Goal: Check status: Check status

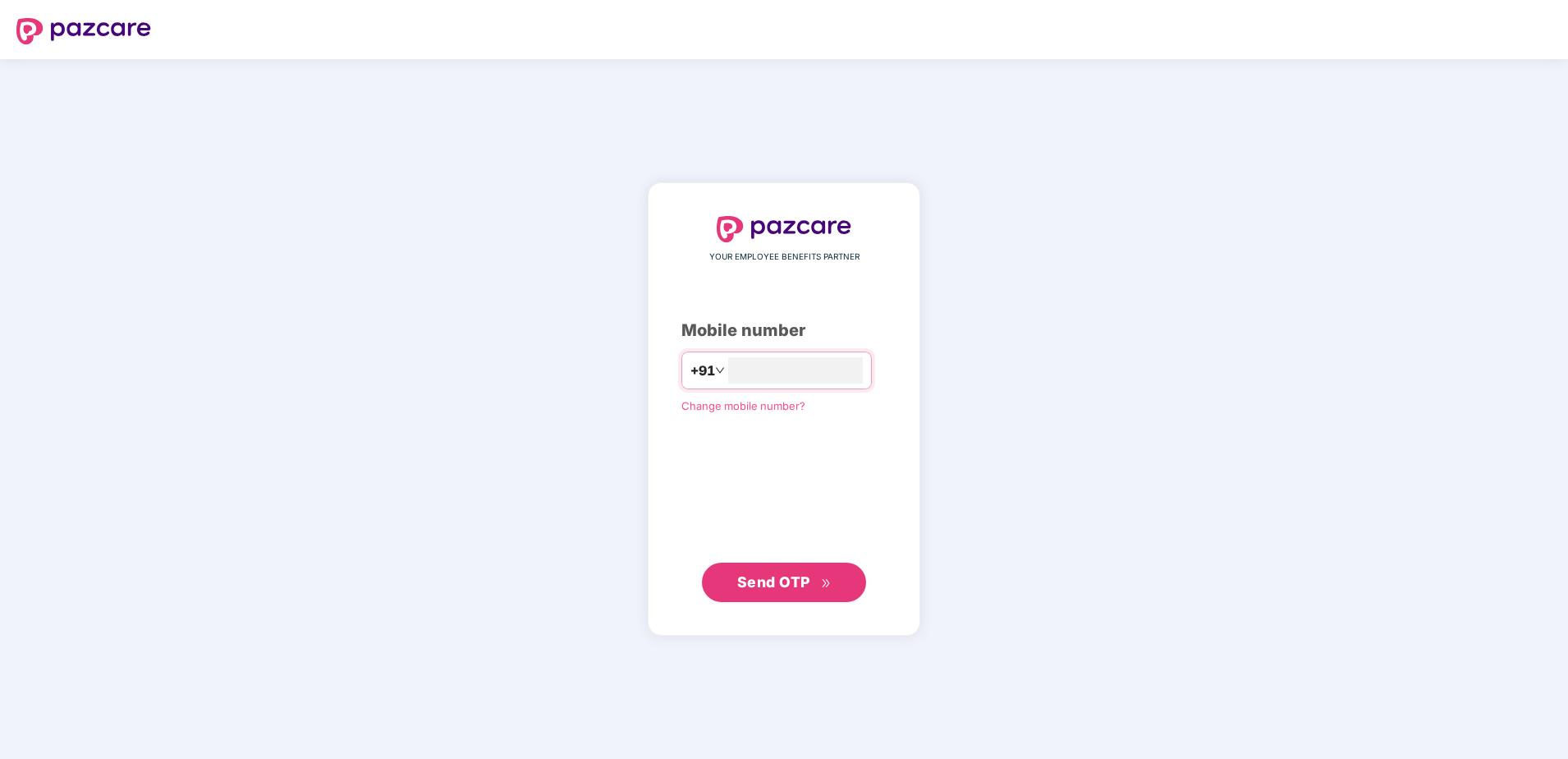
type input "**********"
click at [797, 579] on span "Send OTP" at bounding box center [773, 581] width 73 height 17
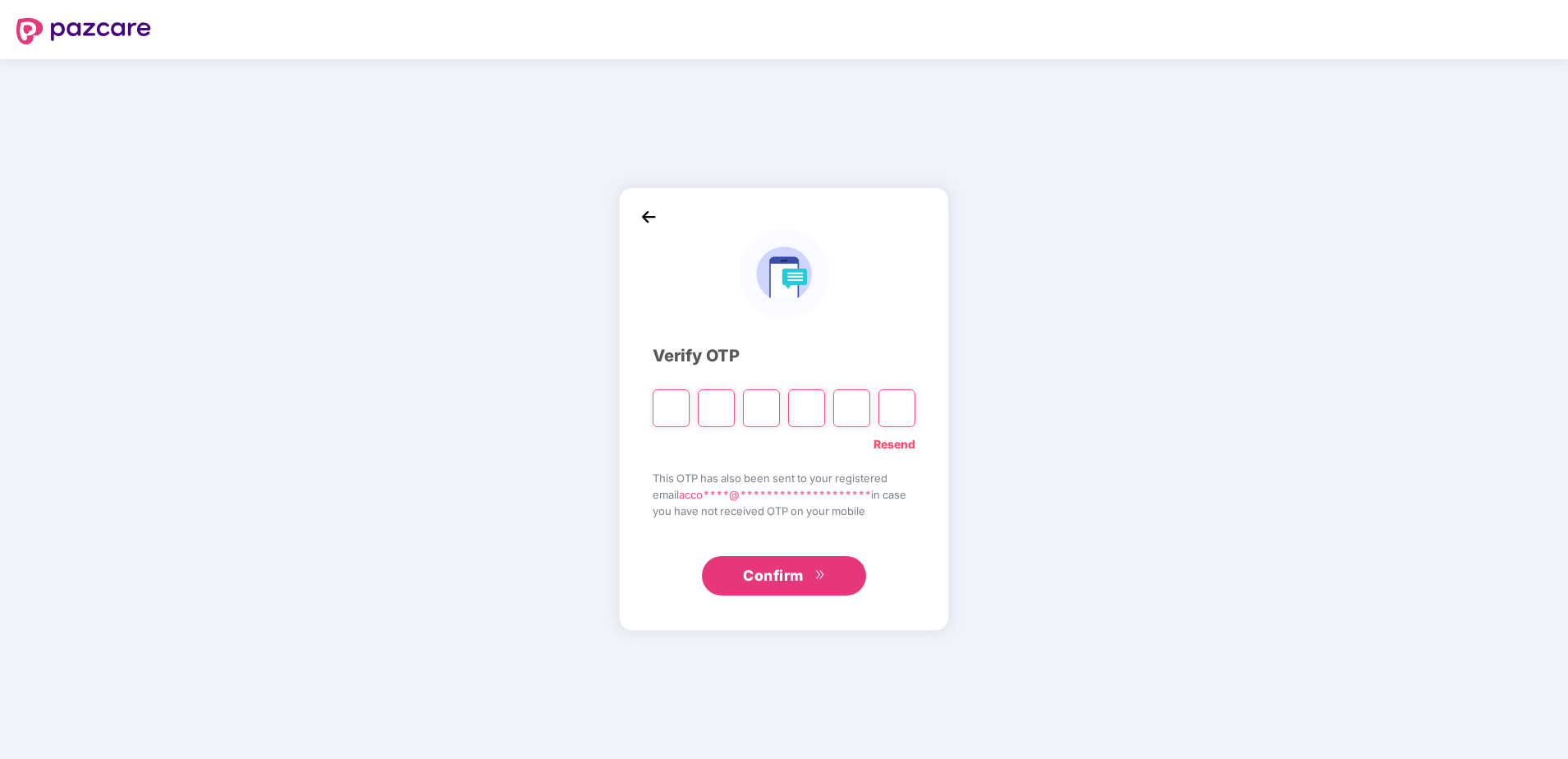
type input "*"
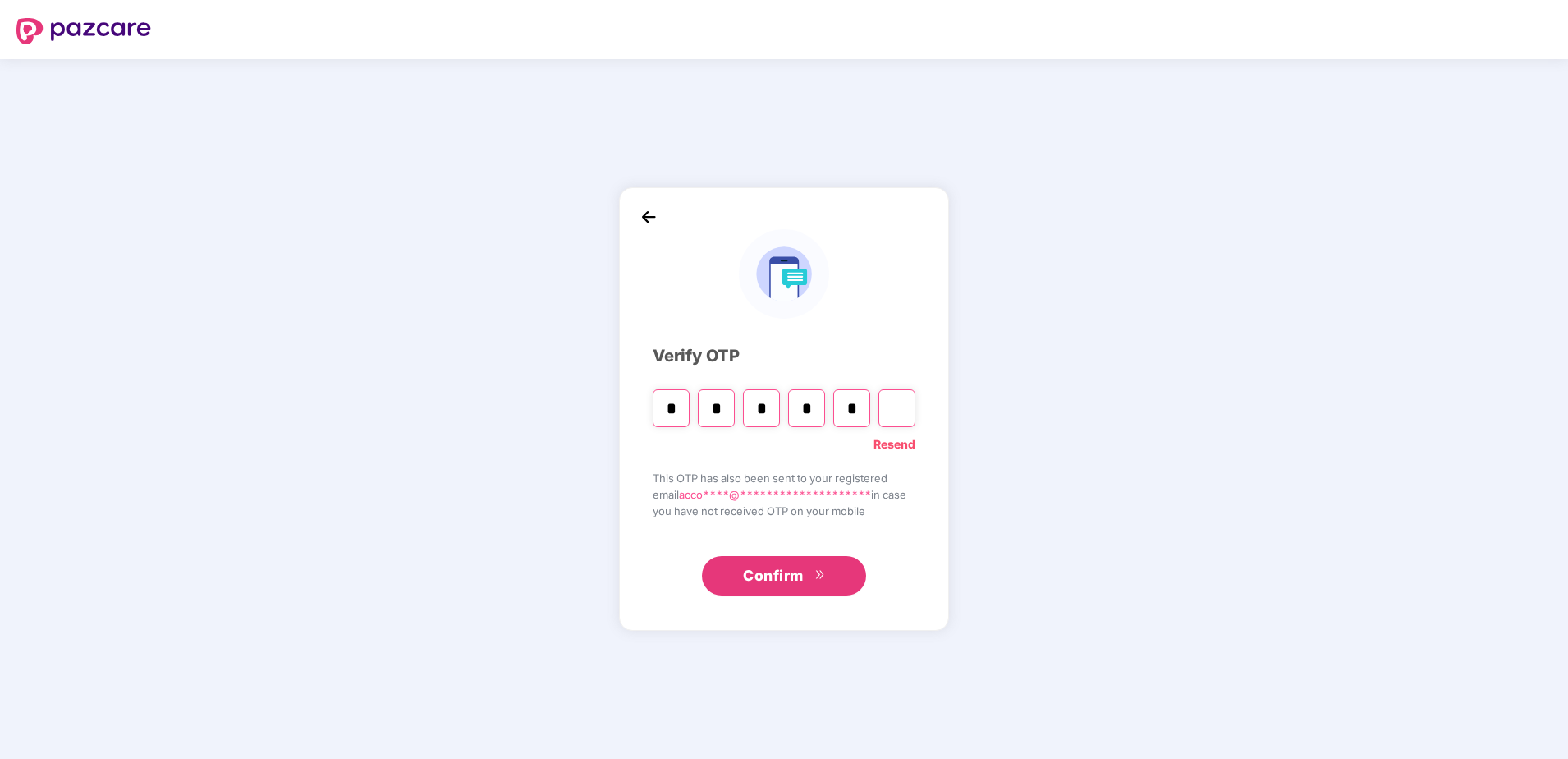
type input "*"
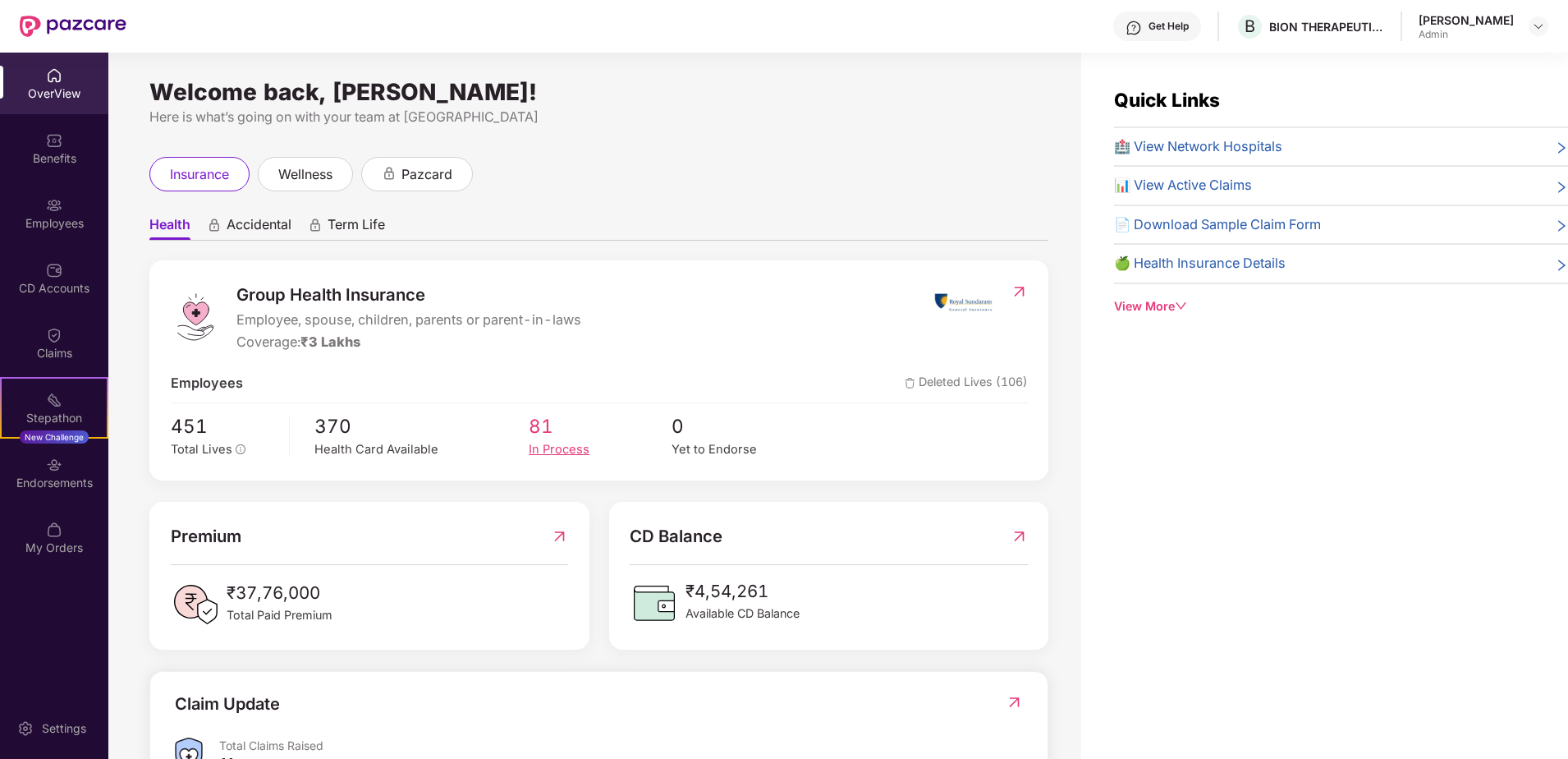
click at [574, 452] on div "In Process" at bounding box center [600, 450] width 143 height 19
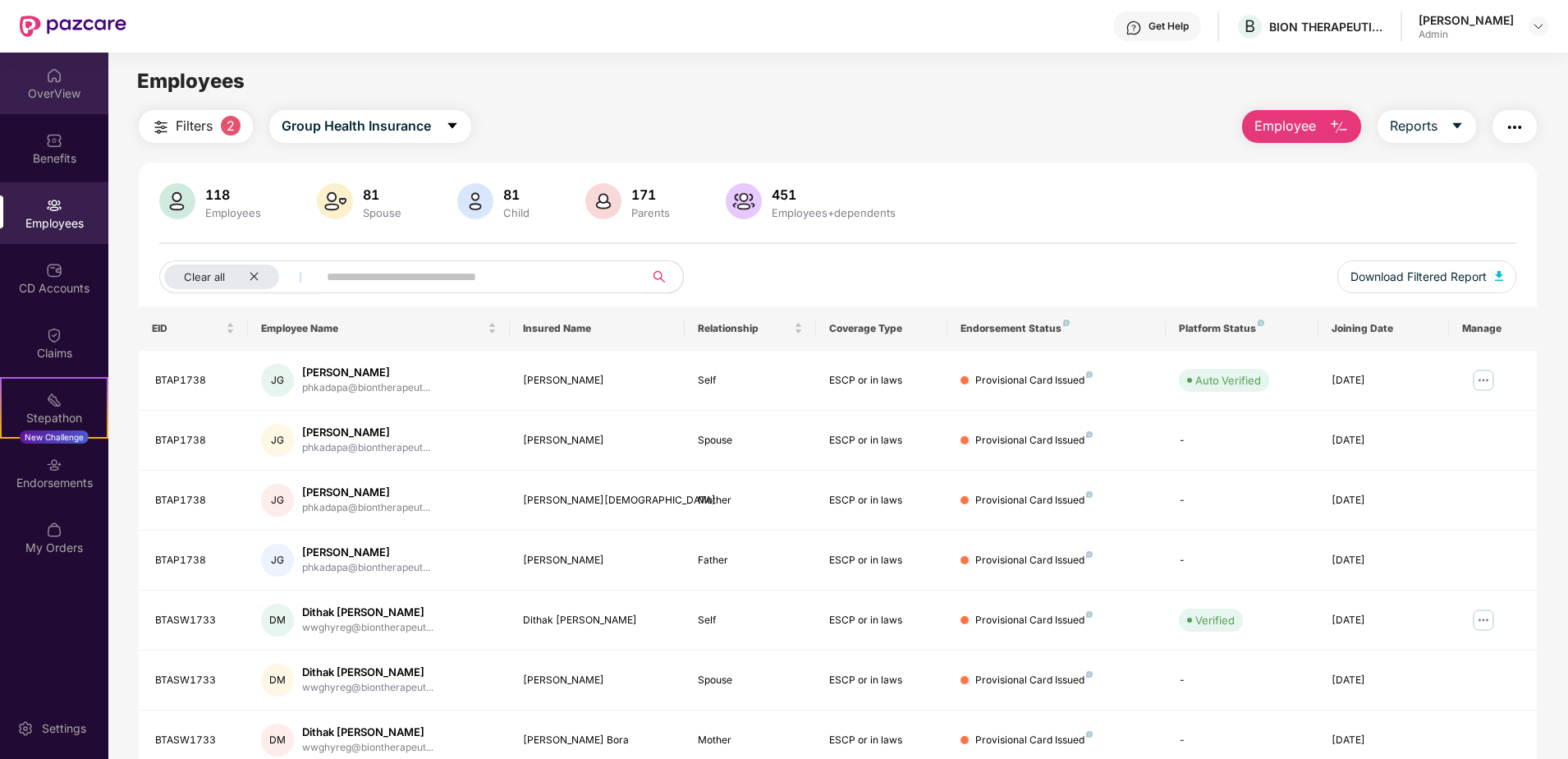
click at [65, 109] on div "OverView" at bounding box center [54, 83] width 109 height 62
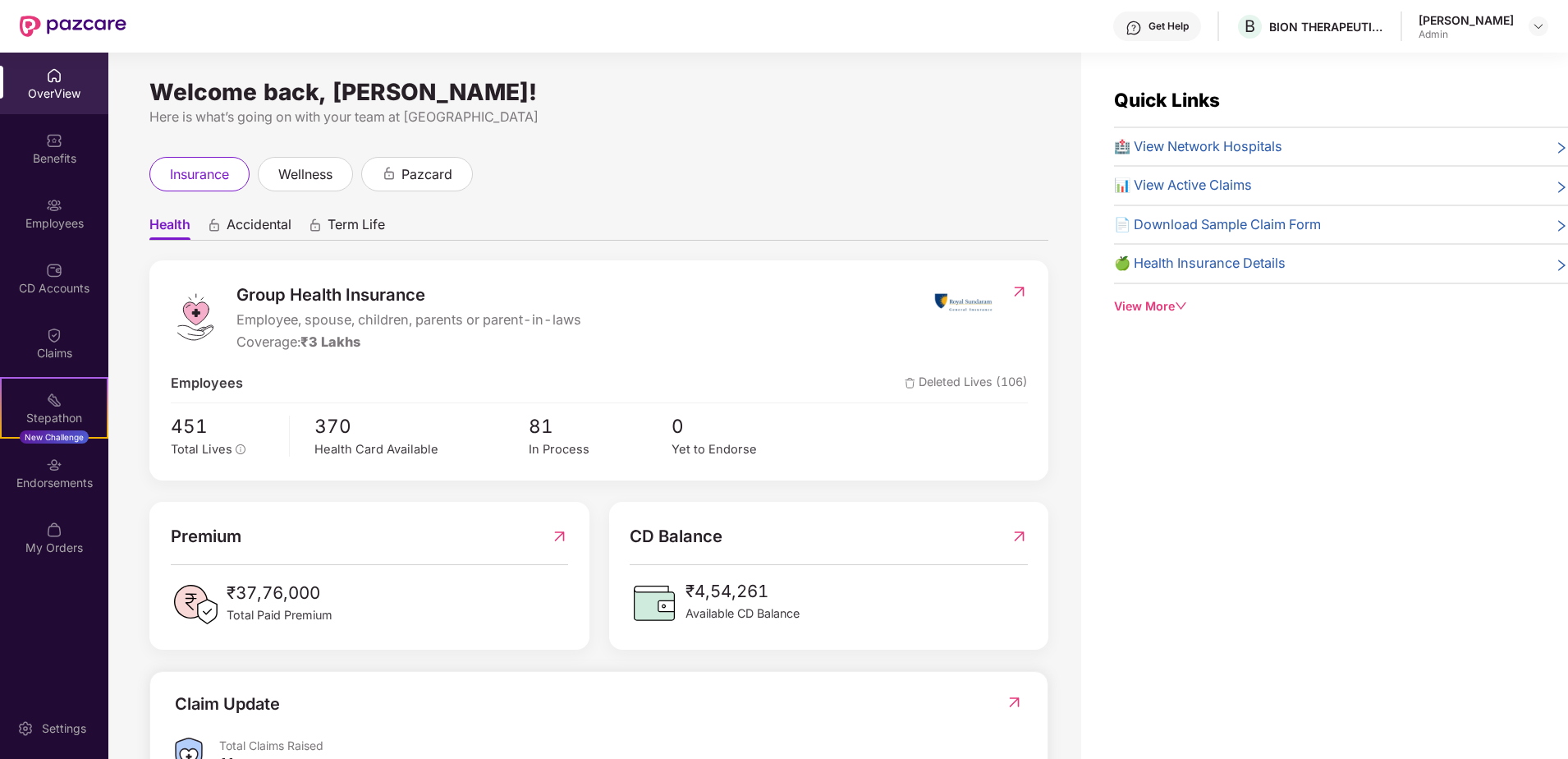
click at [1242, 185] on span "📊 View Active Claims" at bounding box center [1183, 185] width 138 height 22
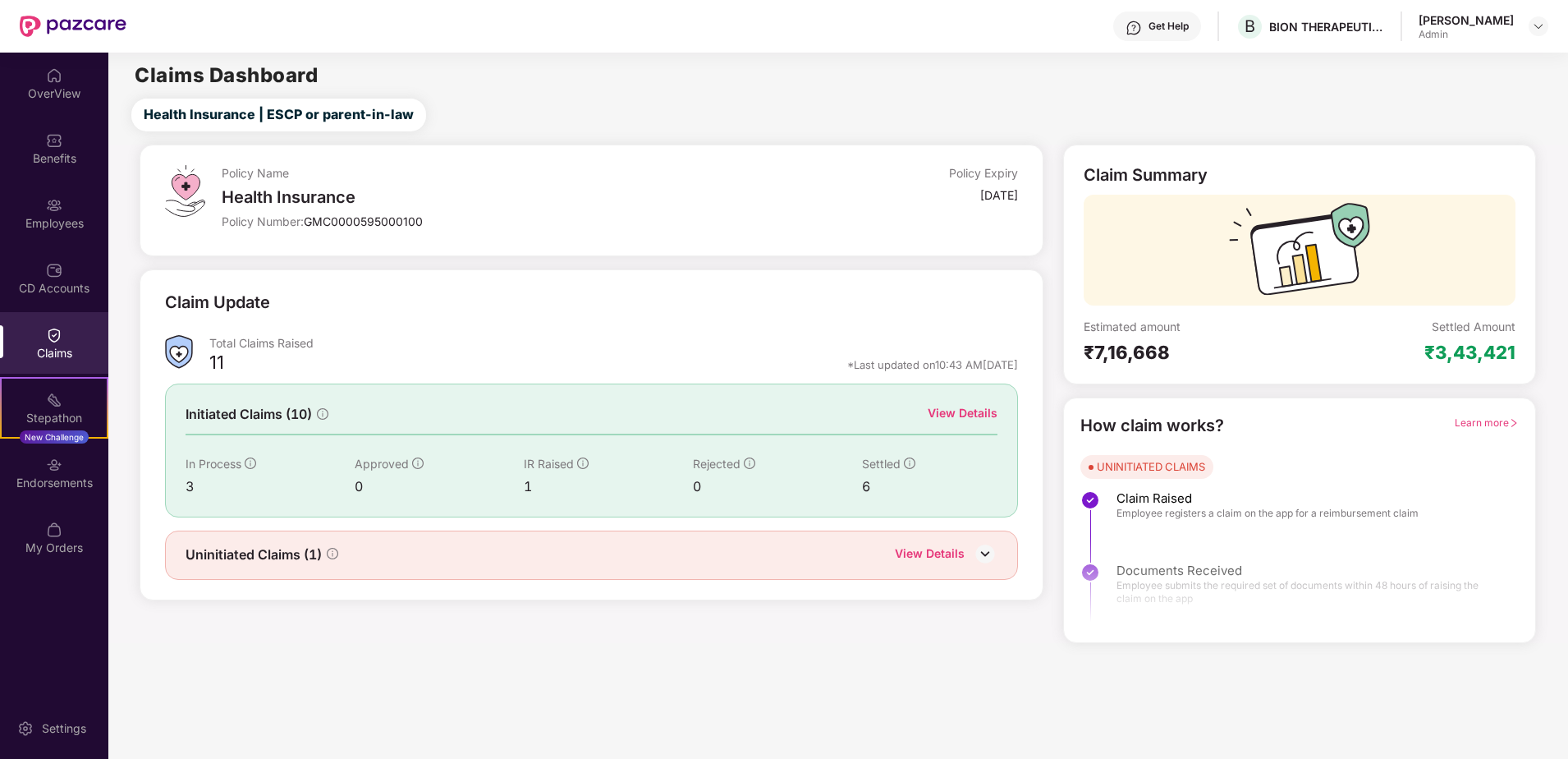
click at [993, 414] on div "View Details" at bounding box center [962, 413] width 70 height 18
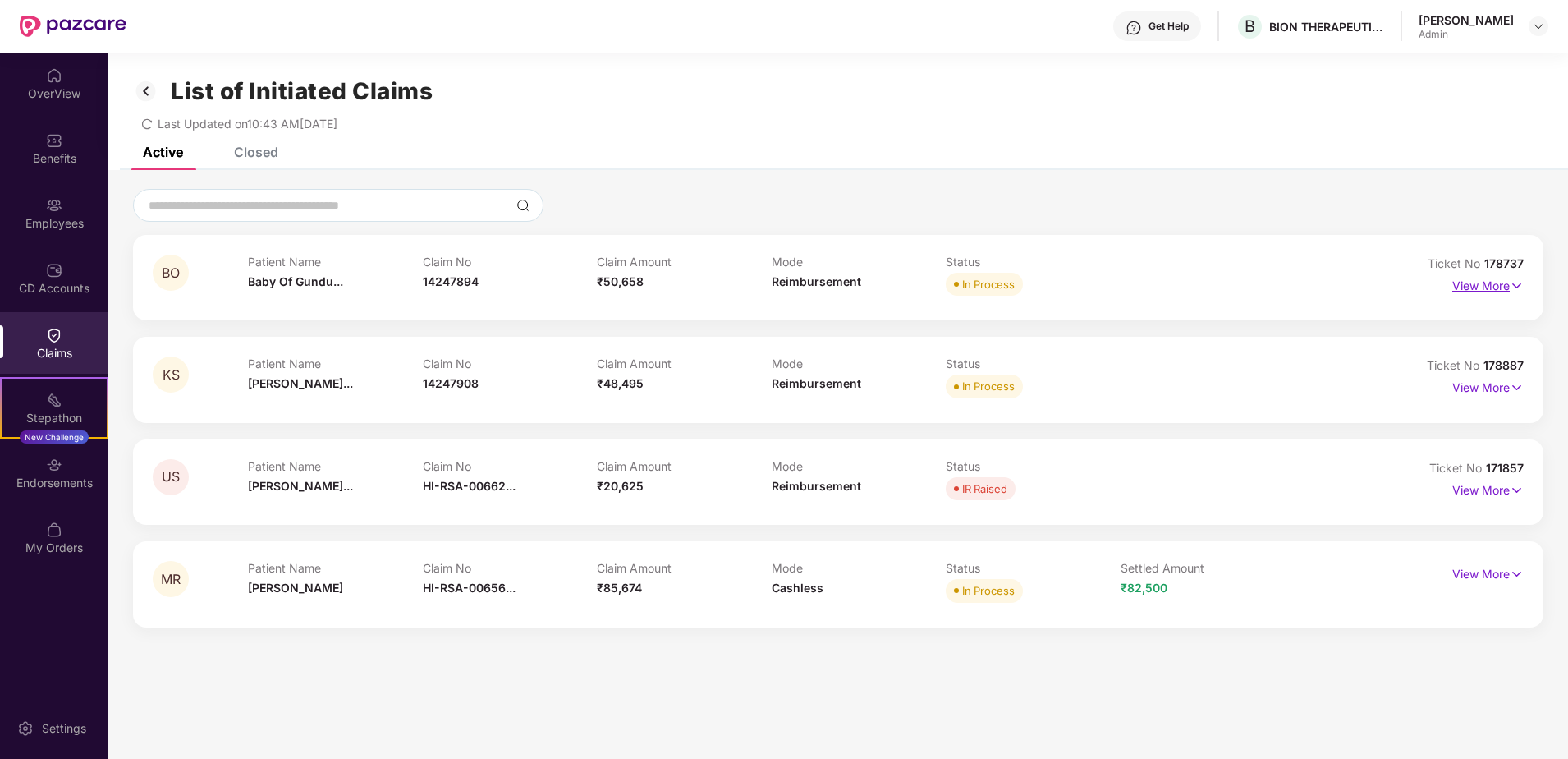
click at [1492, 290] on p "View More" at bounding box center [1488, 283] width 71 height 22
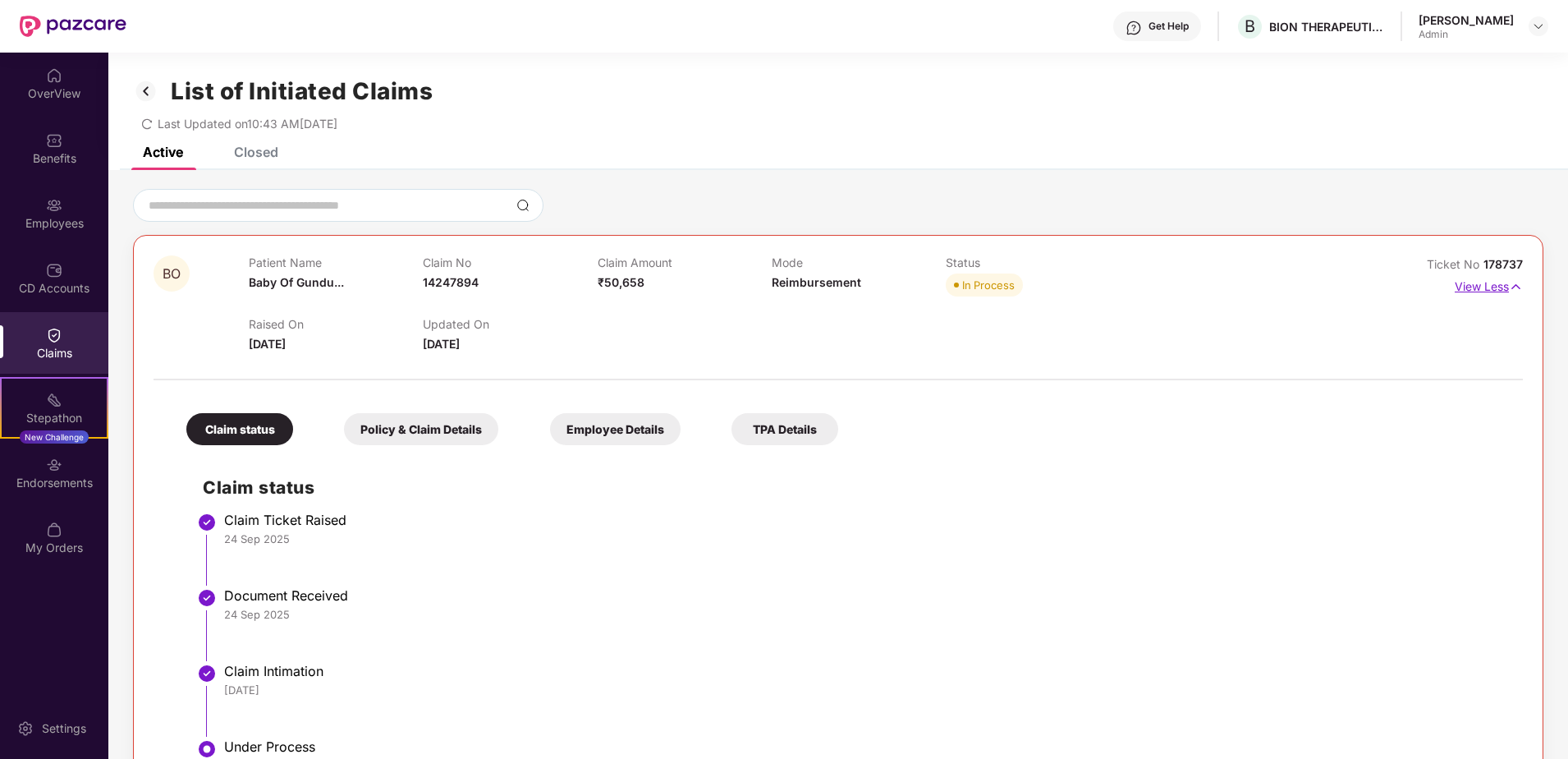
click at [1502, 289] on p "View Less" at bounding box center [1489, 284] width 68 height 22
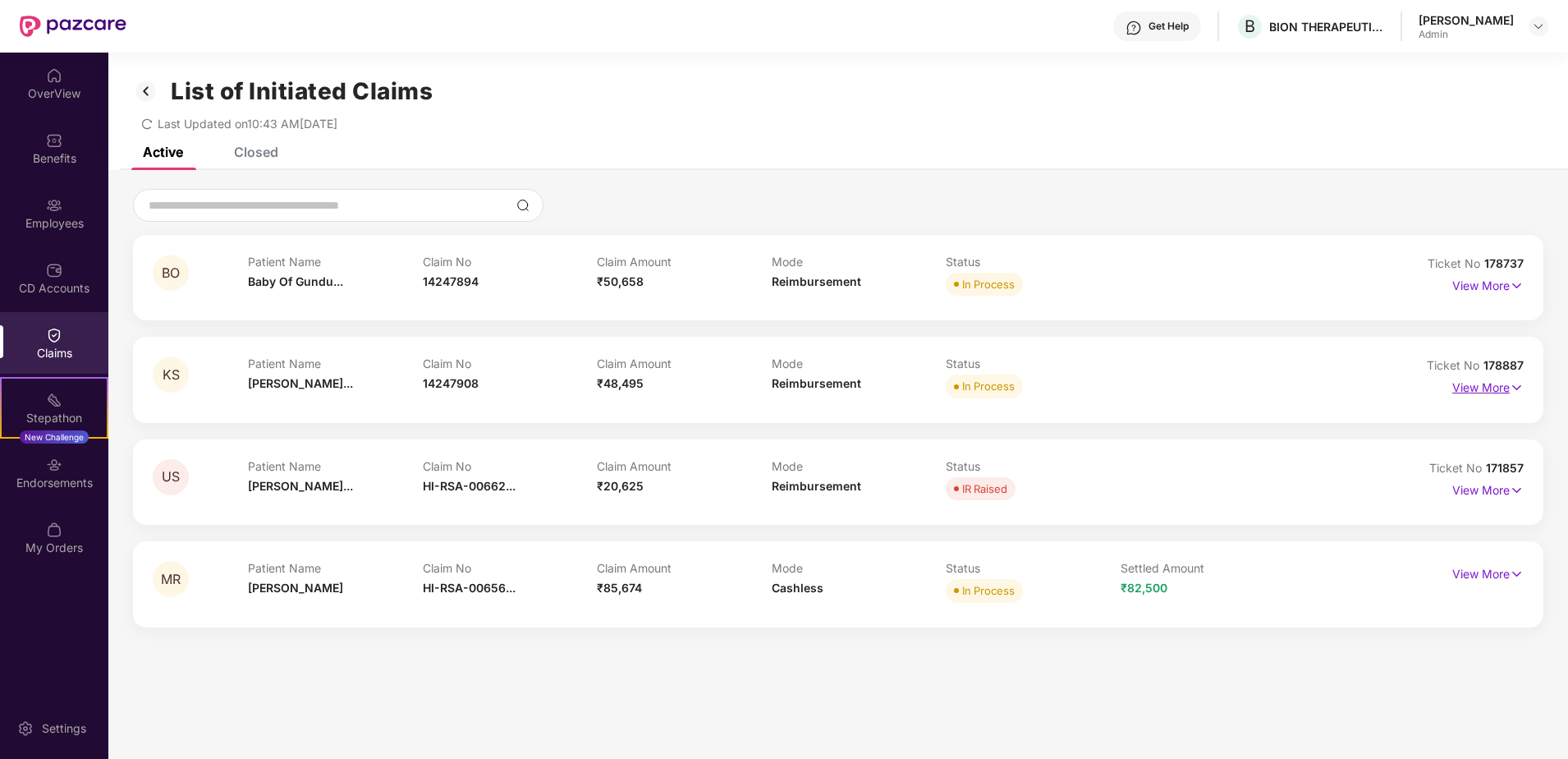
click at [1506, 379] on p "View More" at bounding box center [1488, 385] width 71 height 22
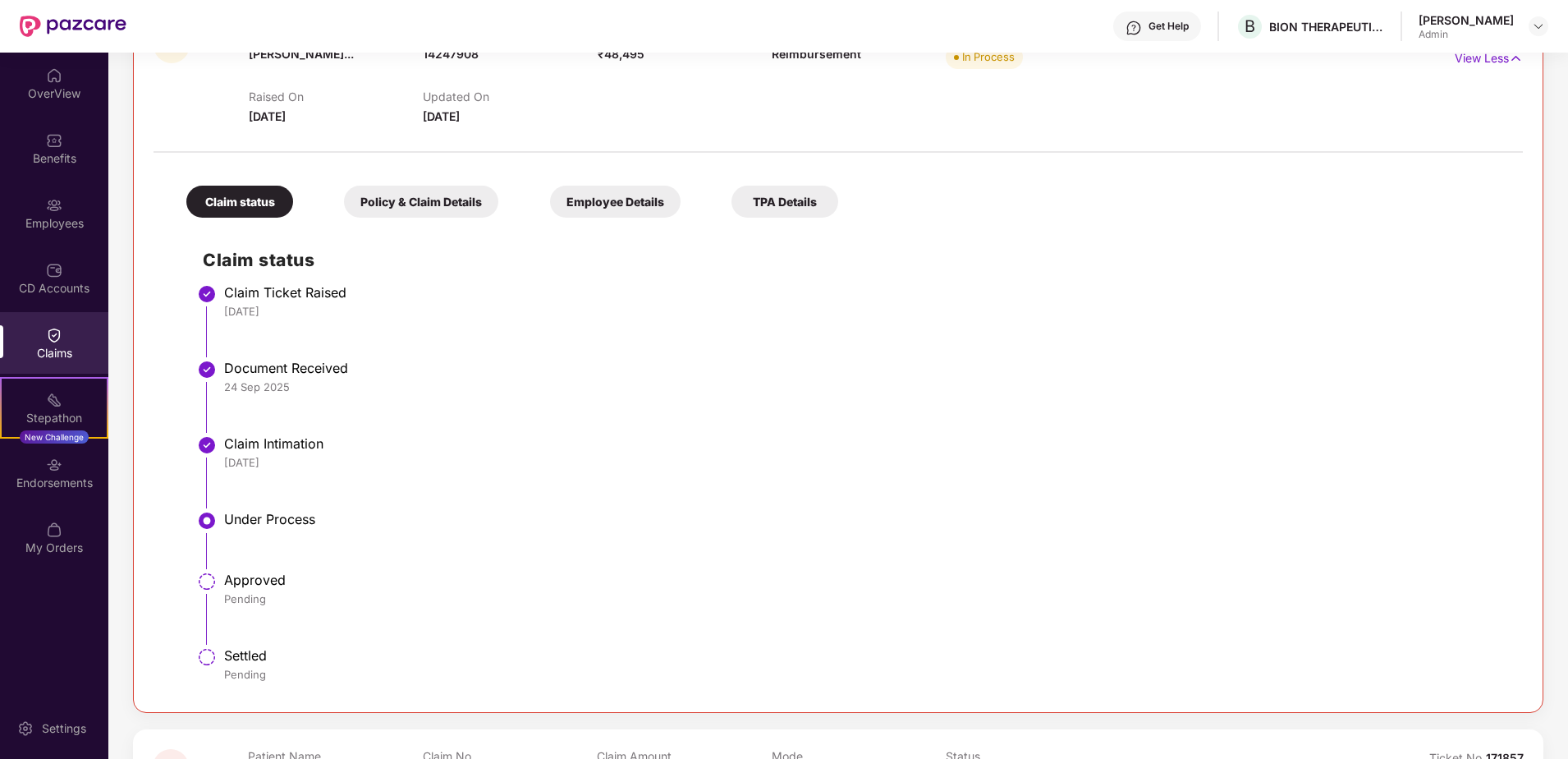
scroll to position [328, 0]
click at [429, 196] on div "Policy & Claim Details" at bounding box center [421, 203] width 154 height 32
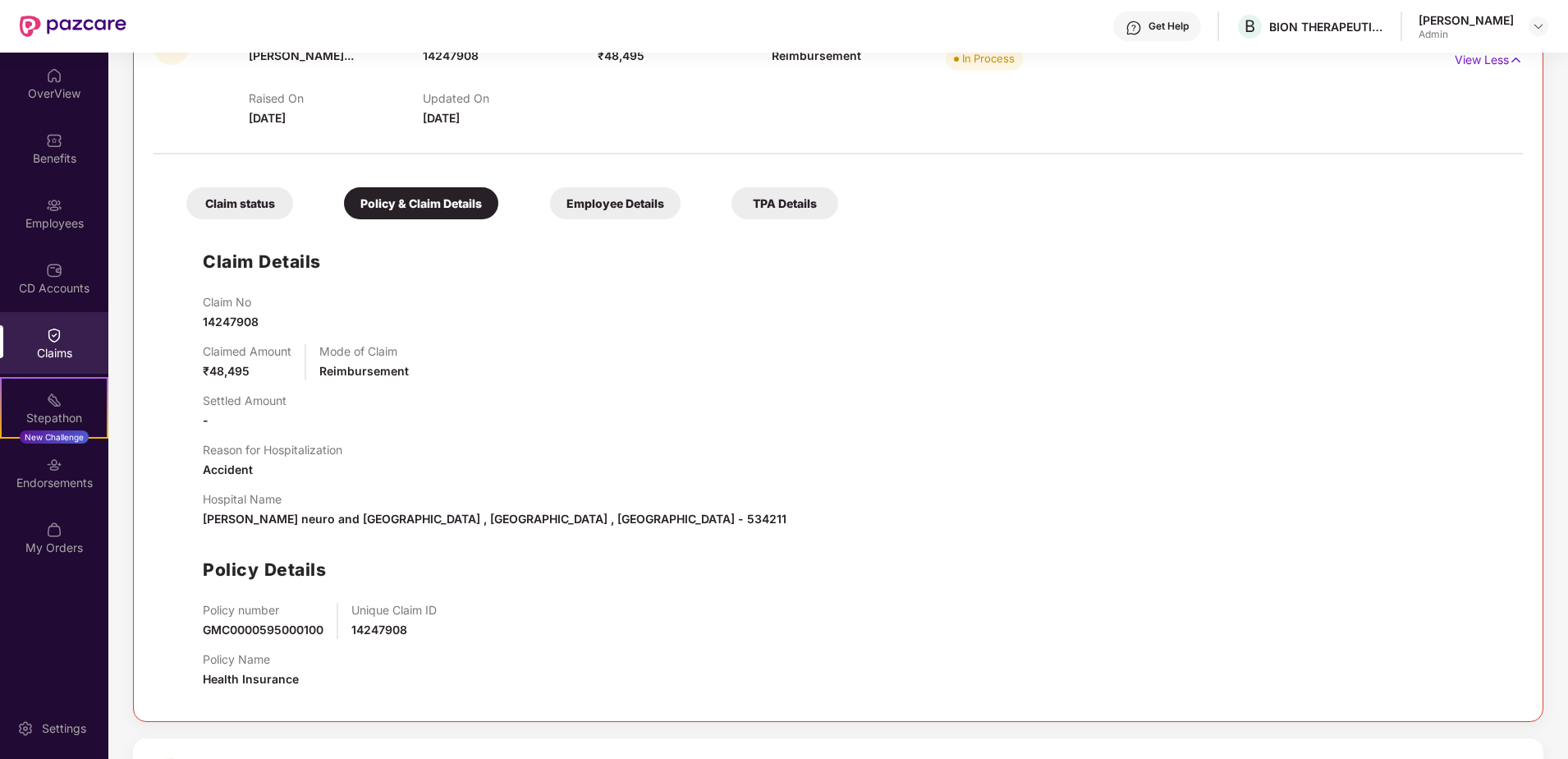
scroll to position [0, 0]
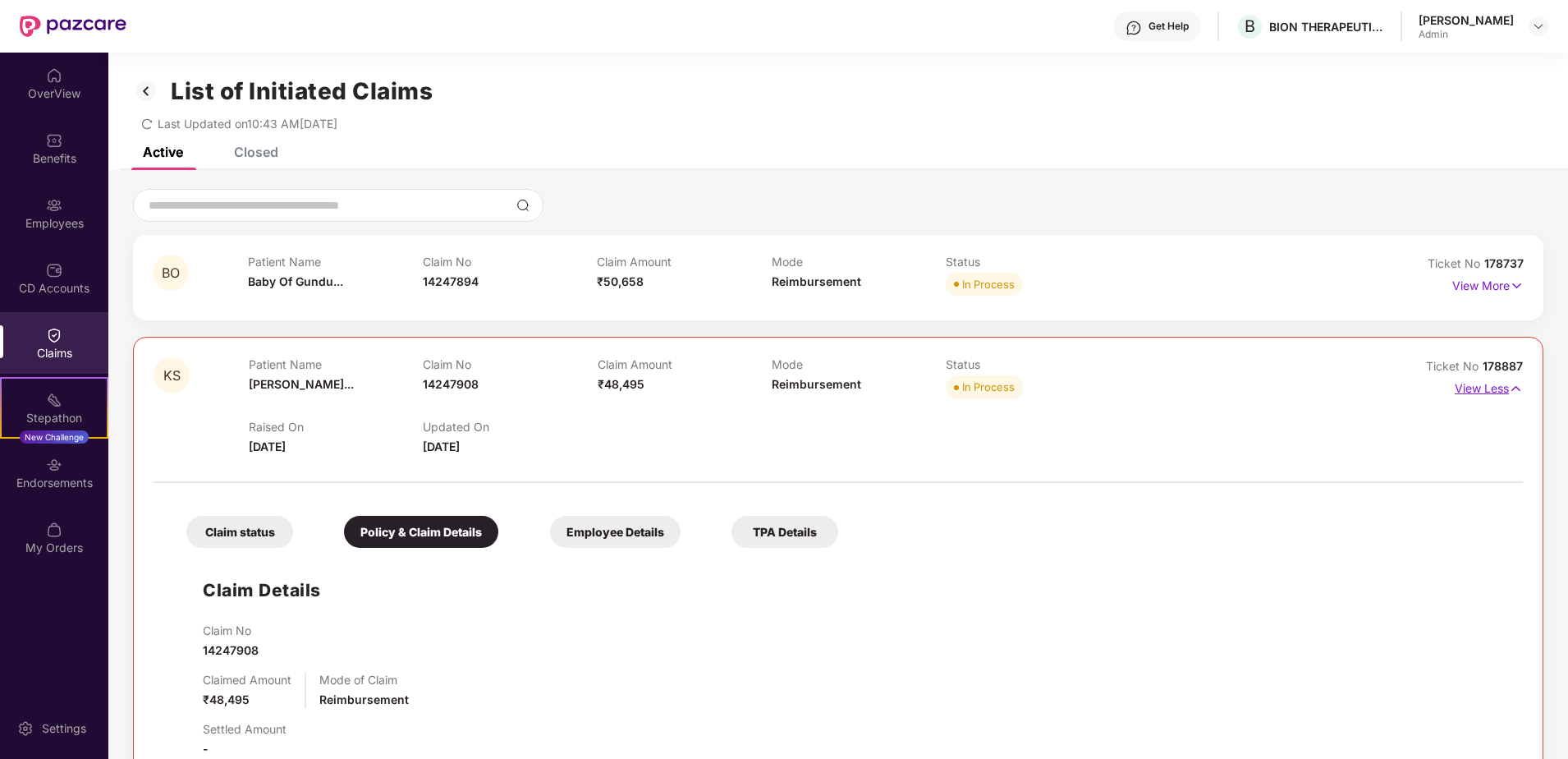
click at [1502, 387] on p "View Less" at bounding box center [1489, 386] width 68 height 22
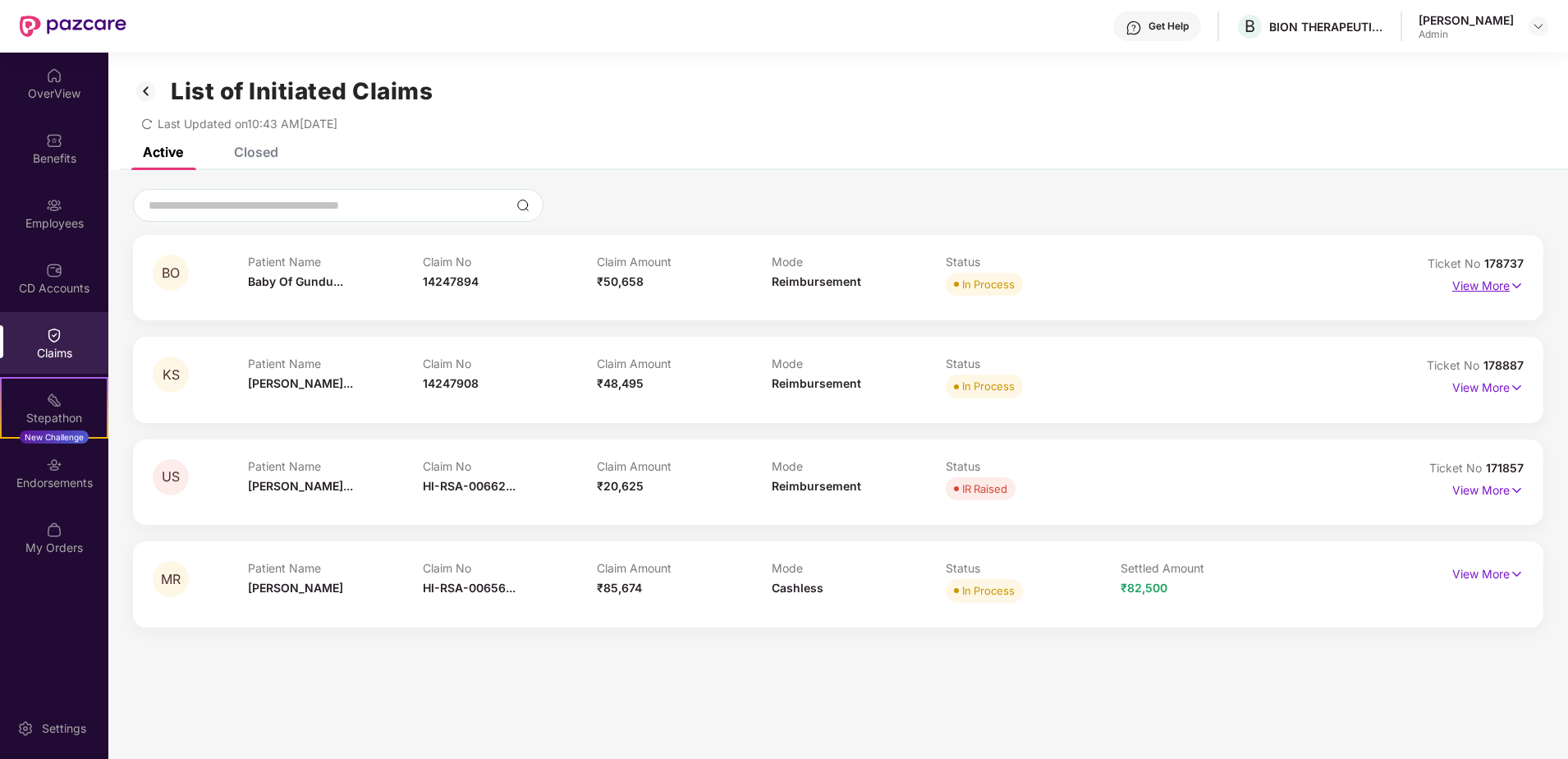
click at [1487, 286] on p "View More" at bounding box center [1488, 283] width 71 height 22
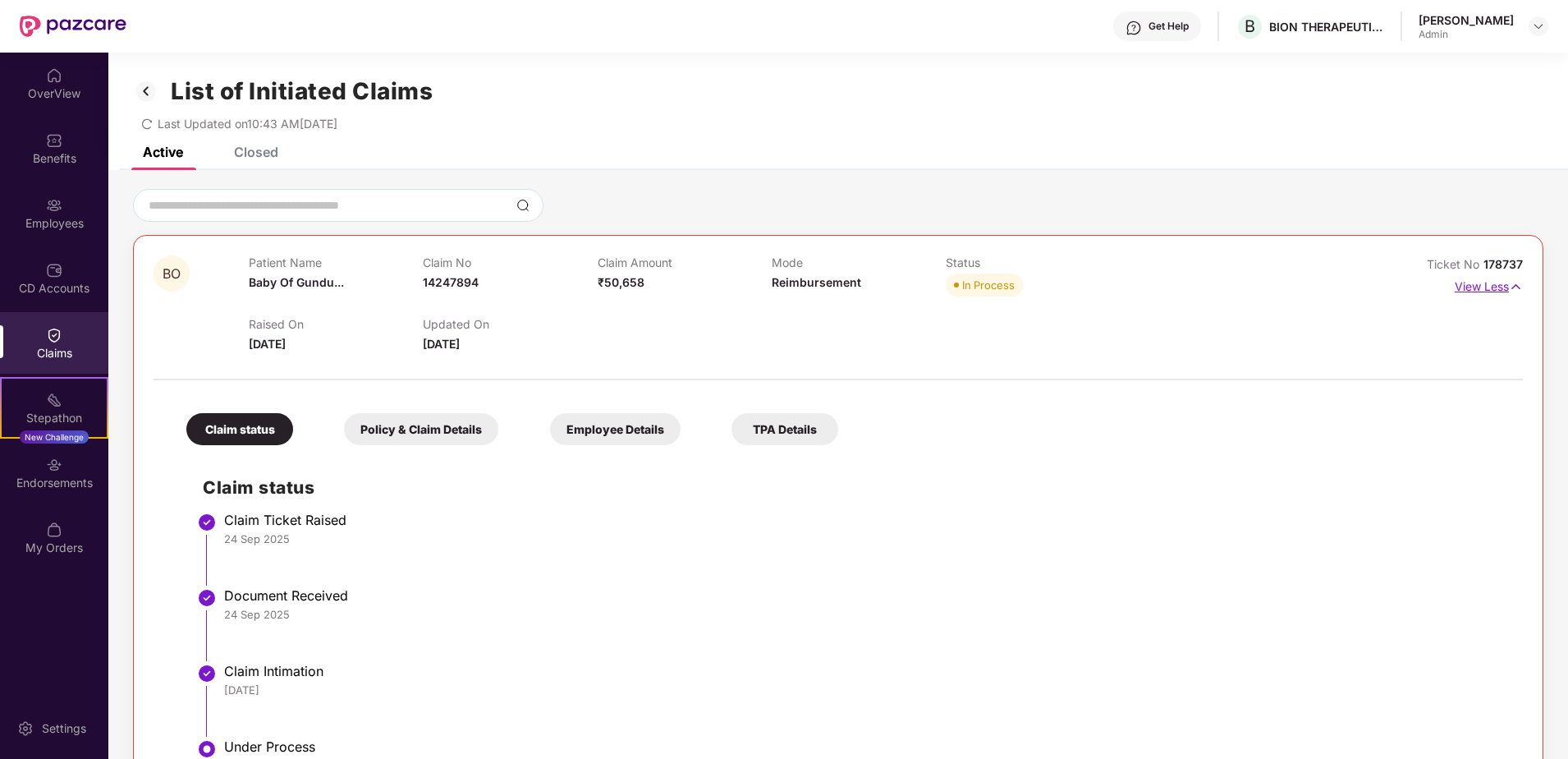
click at [1493, 287] on p "View Less" at bounding box center [1489, 284] width 68 height 22
